Goal: Information Seeking & Learning: Understand process/instructions

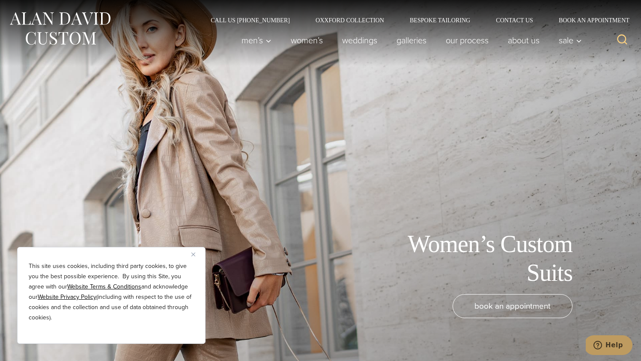
click at [195, 255] on img "Close" at bounding box center [194, 254] width 4 height 4
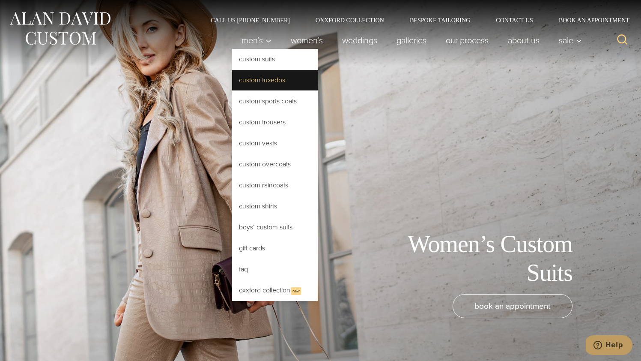
click at [251, 79] on link "Custom Tuxedos" at bounding box center [275, 80] width 86 height 21
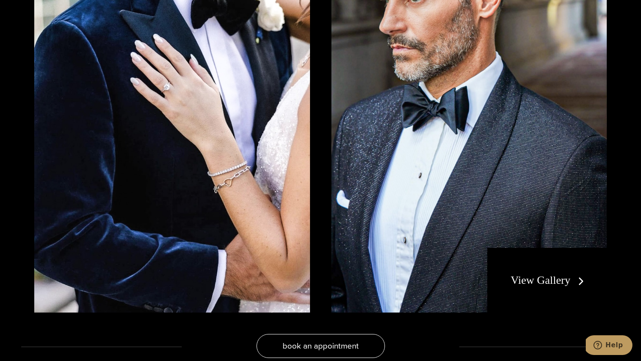
scroll to position [1634, 0]
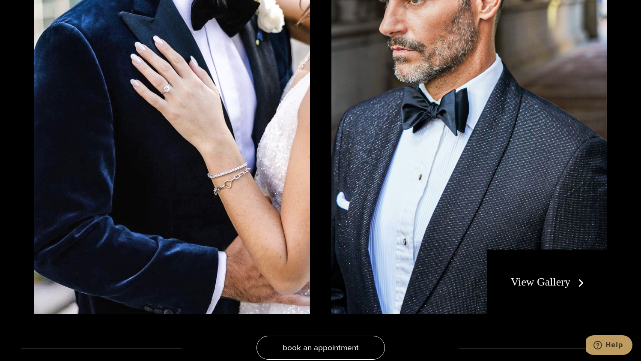
click at [537, 278] on link "View Gallery" at bounding box center [549, 282] width 77 height 12
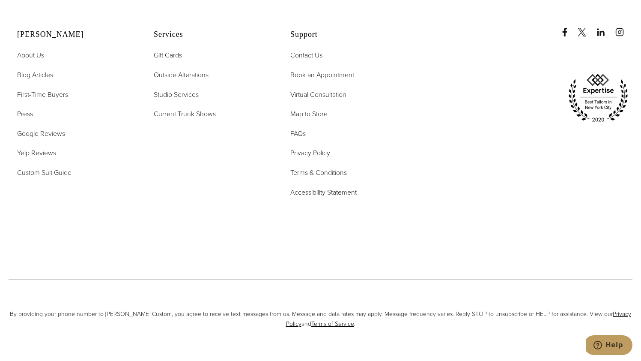
scroll to position [4527, 0]
click at [53, 94] on span "First-Time Buyers" at bounding box center [42, 95] width 51 height 10
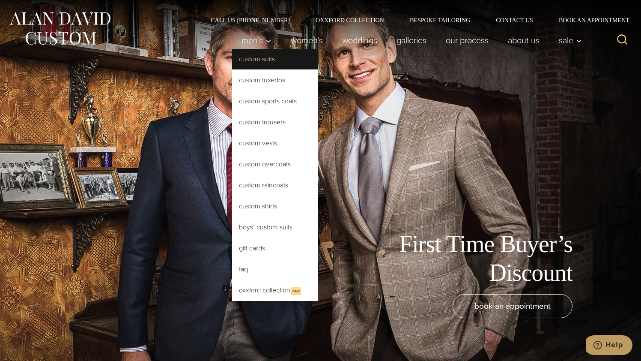
click at [248, 58] on link "Custom Suits" at bounding box center [275, 59] width 86 height 21
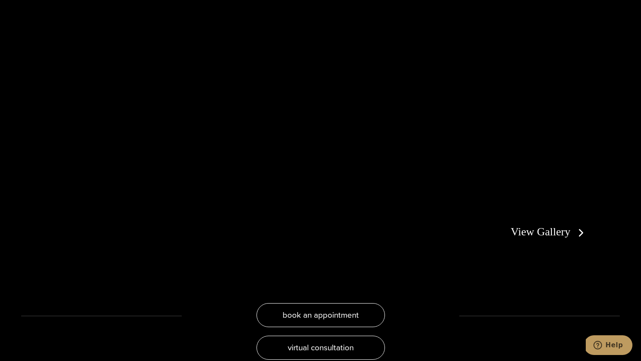
scroll to position [1643, 0]
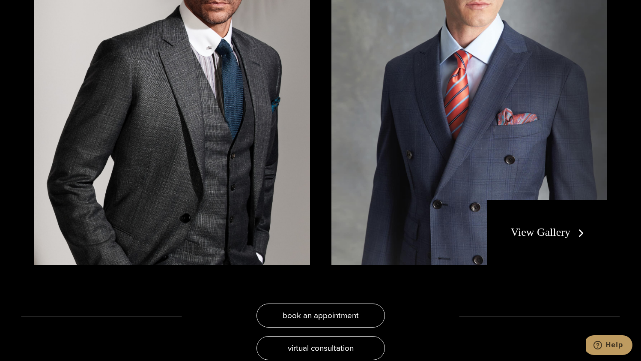
click at [552, 233] on link "View Gallery" at bounding box center [549, 232] width 77 height 12
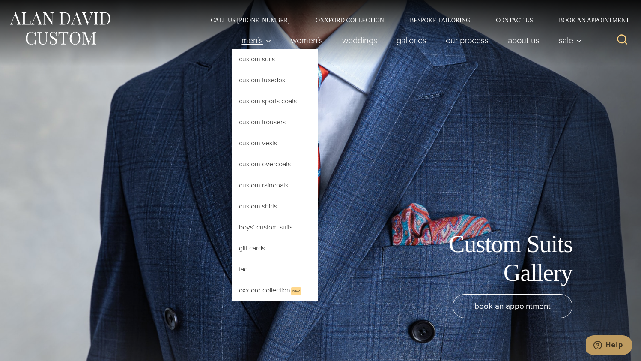
click at [253, 39] on span "Men’s" at bounding box center [257, 40] width 30 height 9
click at [258, 83] on link "Custom Tuxedos" at bounding box center [275, 80] width 86 height 21
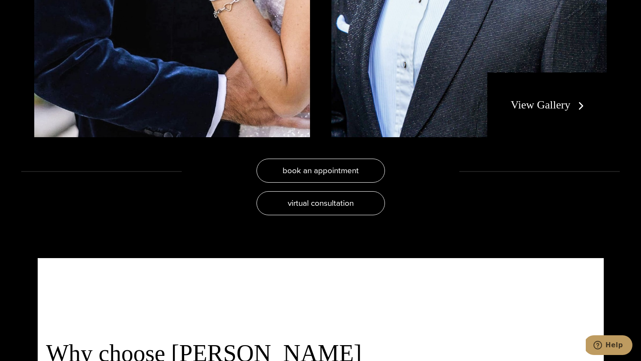
scroll to position [1810, 0]
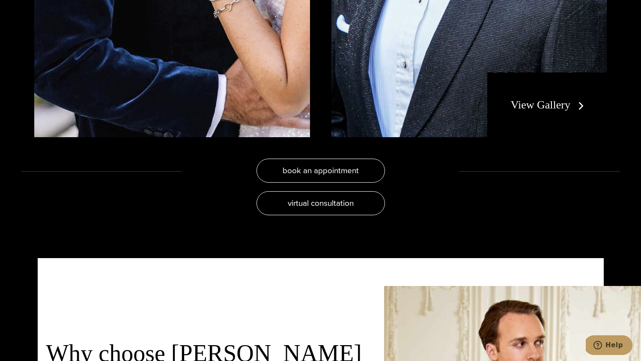
click at [547, 101] on link "View Gallery" at bounding box center [549, 105] width 77 height 12
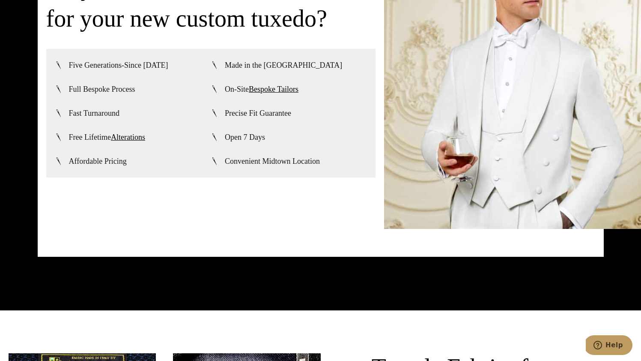
scroll to position [2177, 0]
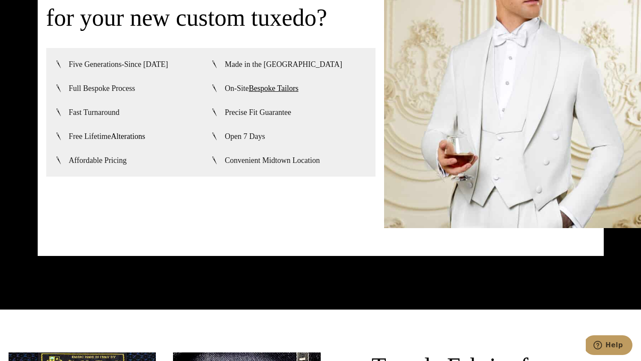
click at [133, 136] on link "Alterations" at bounding box center [128, 136] width 34 height 9
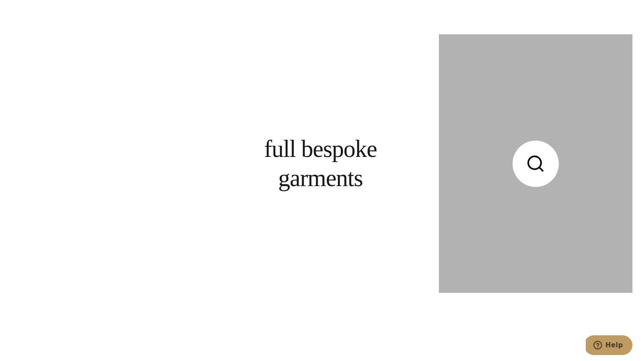
scroll to position [1984, 0]
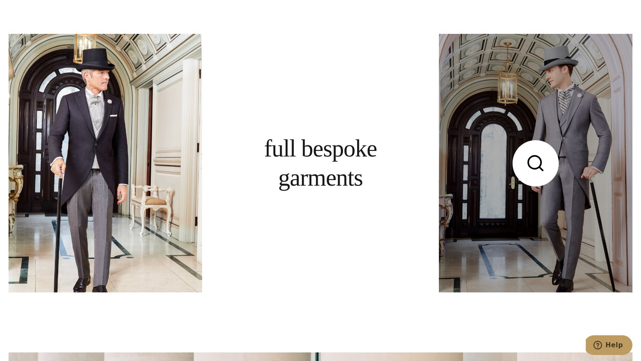
click at [500, 190] on link at bounding box center [536, 163] width 194 height 258
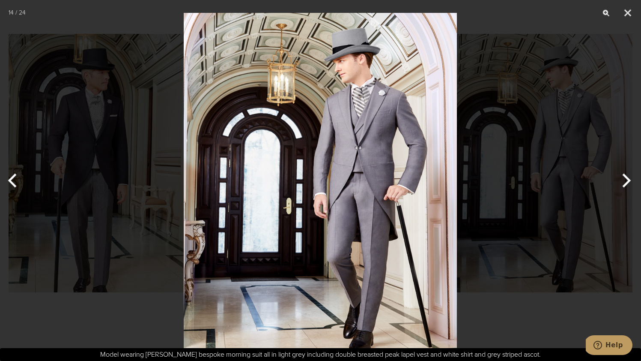
click at [622, 176] on button "Next" at bounding box center [625, 180] width 32 height 43
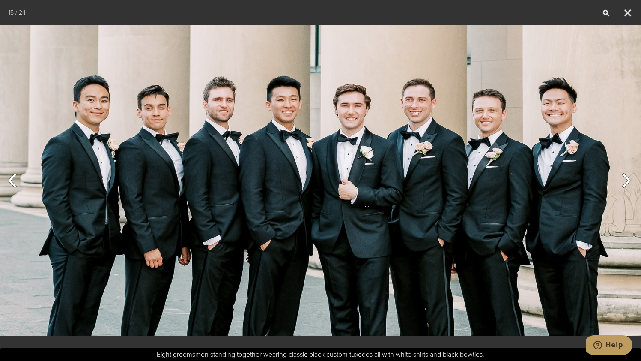
click at [629, 180] on button "Next" at bounding box center [625, 180] width 32 height 43
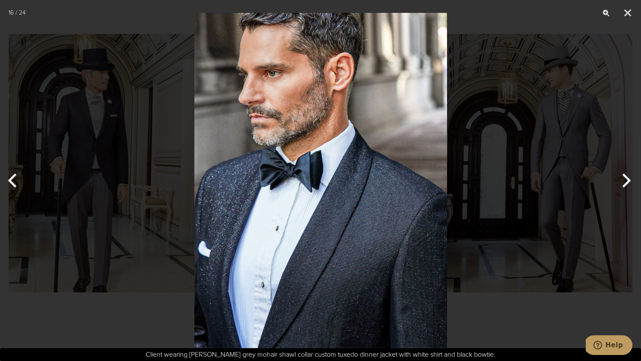
click at [628, 180] on button "Next" at bounding box center [625, 180] width 32 height 43
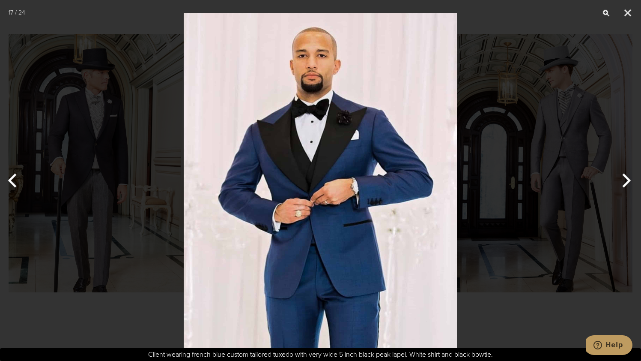
click at [627, 177] on button "Next" at bounding box center [625, 180] width 32 height 43
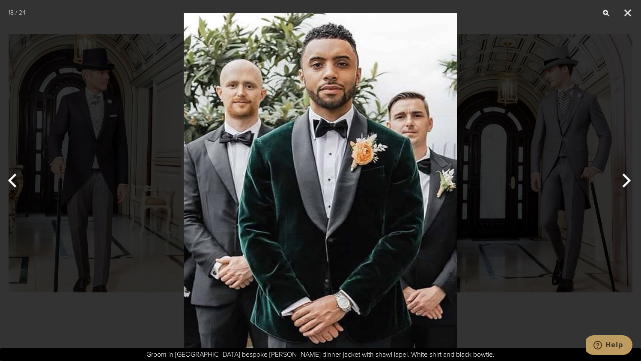
click at [629, 178] on button "Next" at bounding box center [625, 180] width 32 height 43
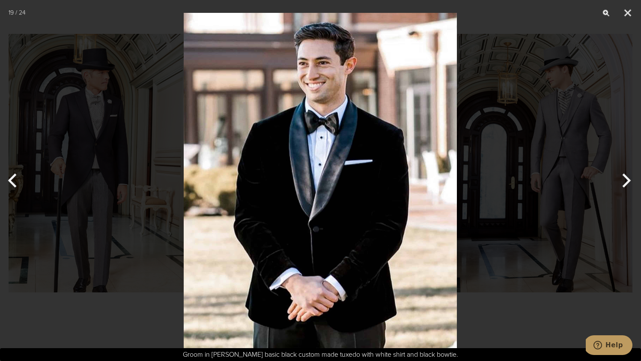
click at [629, 181] on button "Next" at bounding box center [625, 180] width 32 height 43
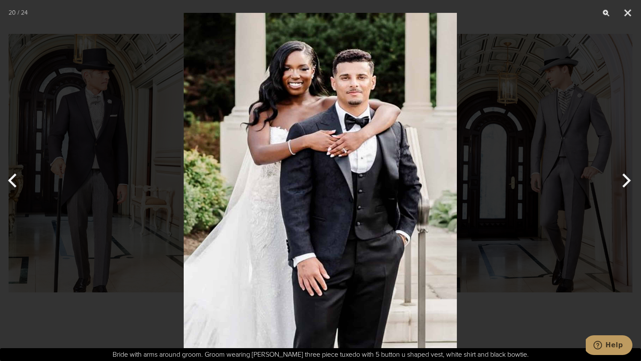
click at [629, 181] on button "Next" at bounding box center [625, 180] width 32 height 43
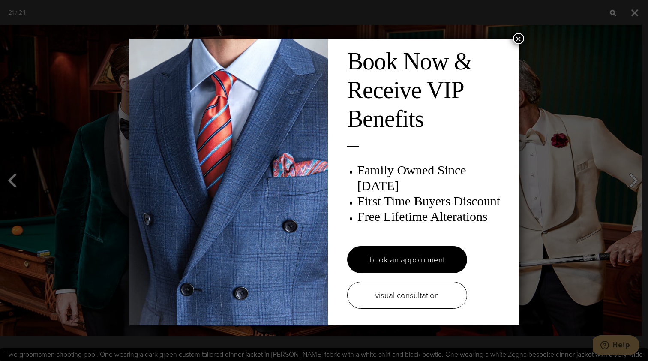
click at [515, 36] on button "×" at bounding box center [518, 38] width 11 height 11
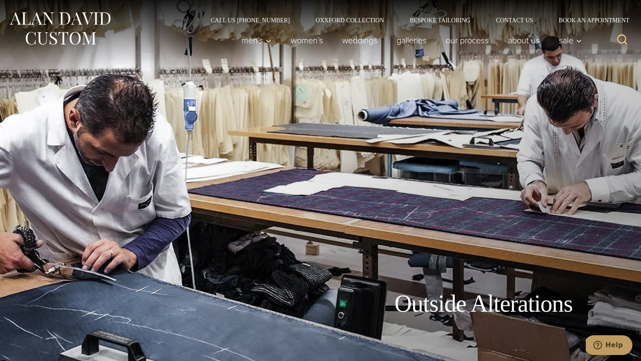
click at [133, 136] on div "Outside Alterations" at bounding box center [320, 180] width 641 height 361
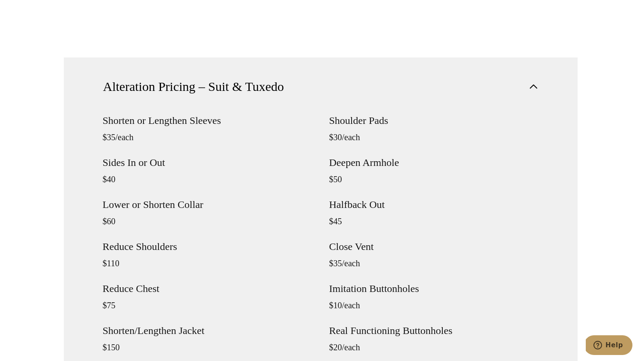
scroll to position [753, 0]
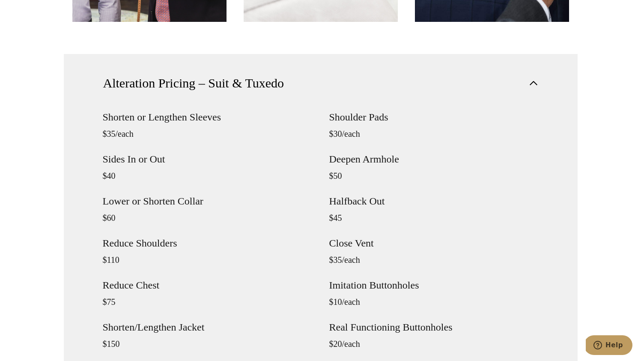
click at [250, 169] on div "Shorten or Lengthen Sleeves $35/each Sides In or Out $40 Lower or Shorten Colla…" at bounding box center [208, 259] width 210 height 294
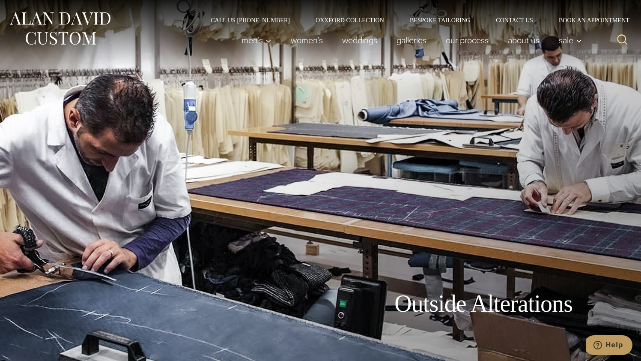
scroll to position [0, 0]
click at [405, 40] on link "Galleries" at bounding box center [411, 40] width 49 height 17
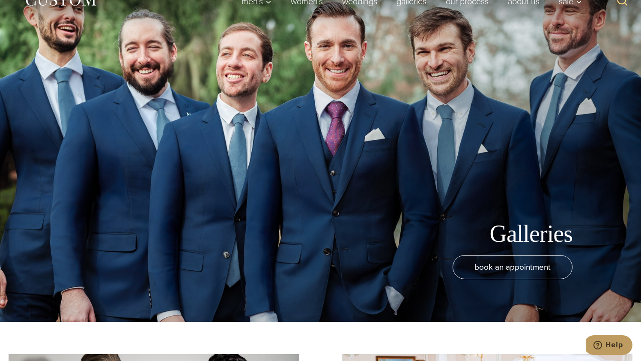
scroll to position [46, 0]
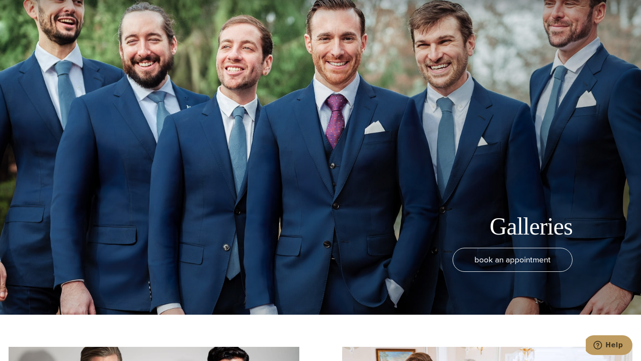
click at [509, 144] on div "Galleries book an appointment" at bounding box center [320, 134] width 641 height 361
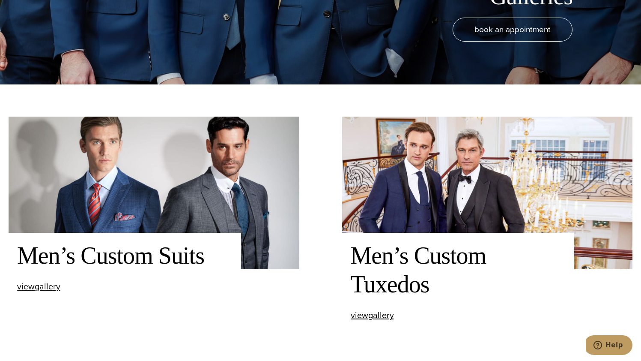
scroll to position [277, 0]
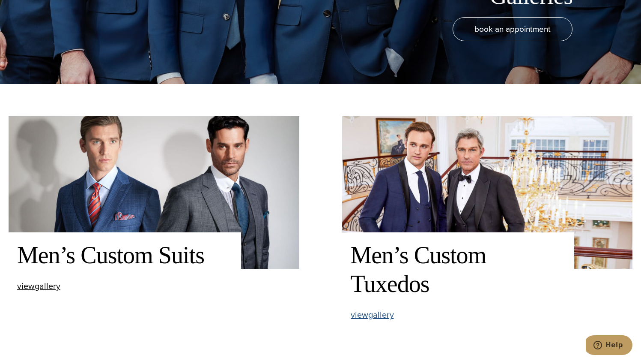
click at [385, 313] on span "view Men’s Custom Tuxedos gallery" at bounding box center [372, 314] width 43 height 13
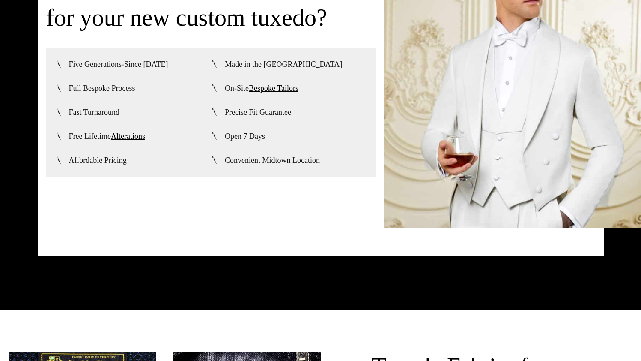
scroll to position [2177, 0]
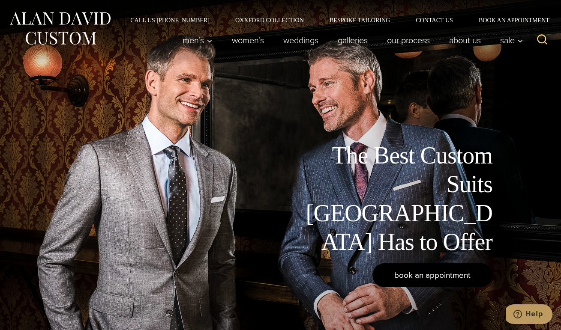
click at [432, 275] on span "book an appointment" at bounding box center [432, 275] width 76 height 12
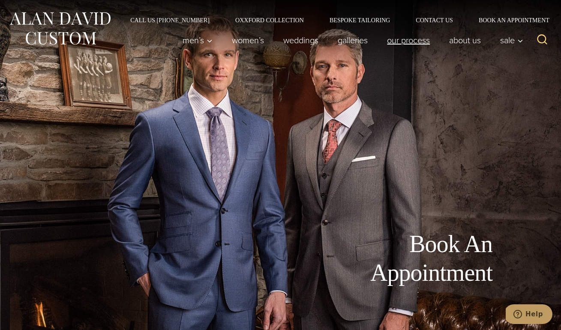
click at [418, 42] on link "Our Process" at bounding box center [409, 40] width 62 height 17
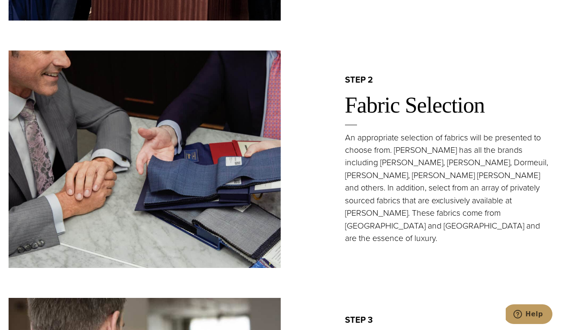
scroll to position [751, 0]
